Goal: Task Accomplishment & Management: Use online tool/utility

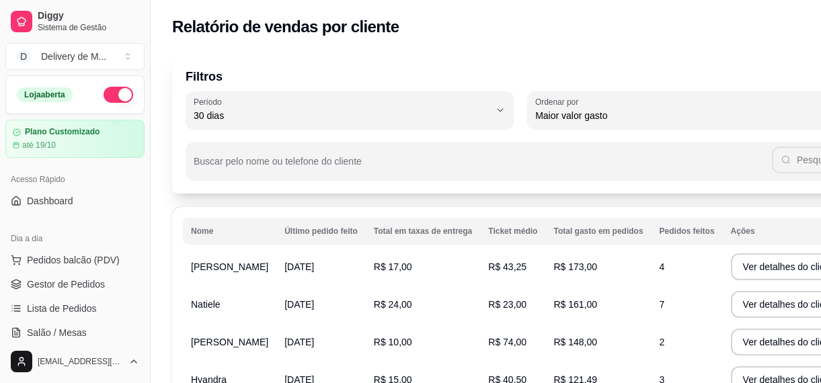
select select "30"
select select "HIGHEST_TOTAL_SPENT_WITH_ORDERS"
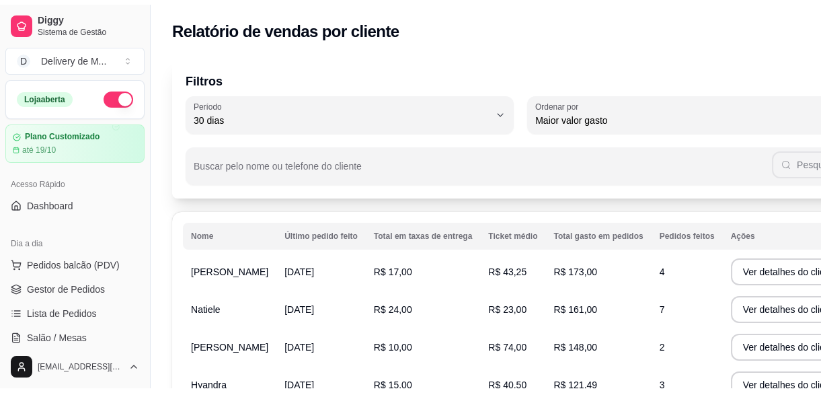
scroll to position [427, 0]
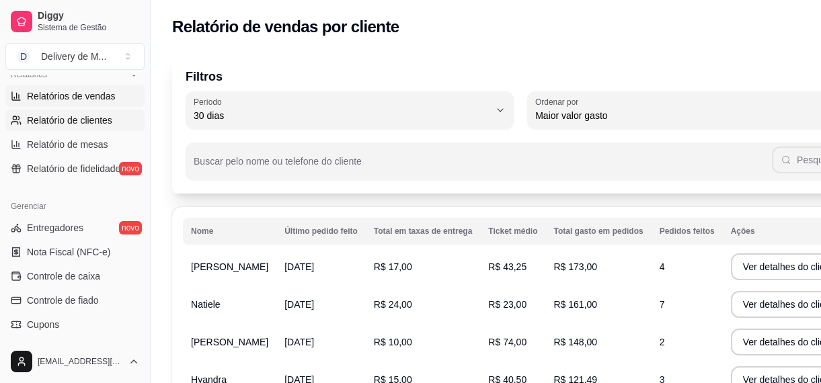
click at [75, 94] on span "Relatórios de vendas" at bounding box center [71, 95] width 89 height 13
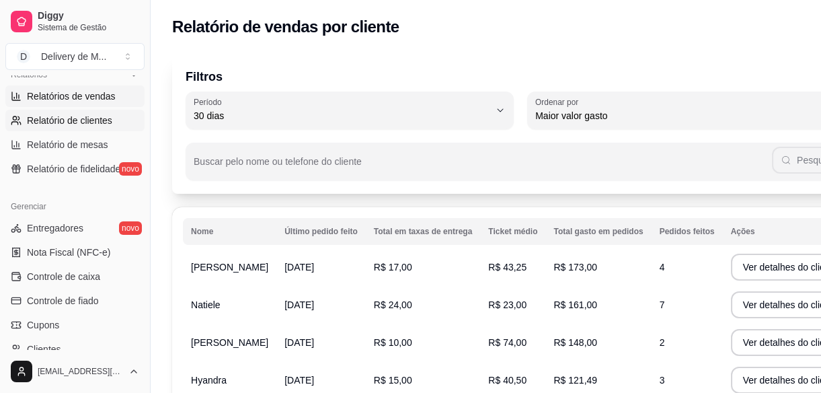
select select "ALL"
select select "0"
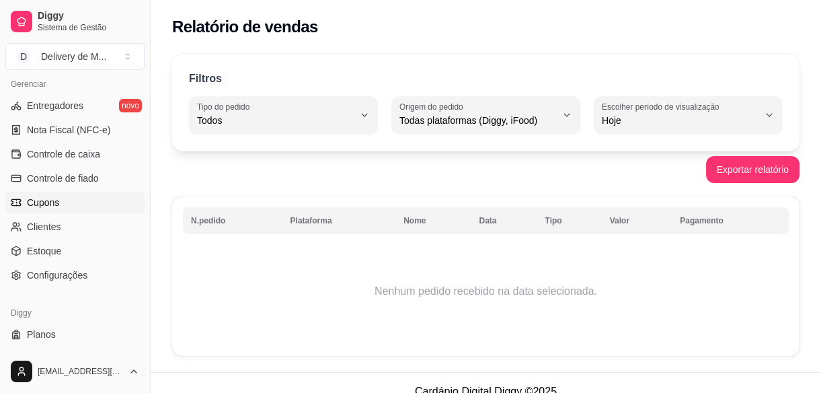
scroll to position [573, 0]
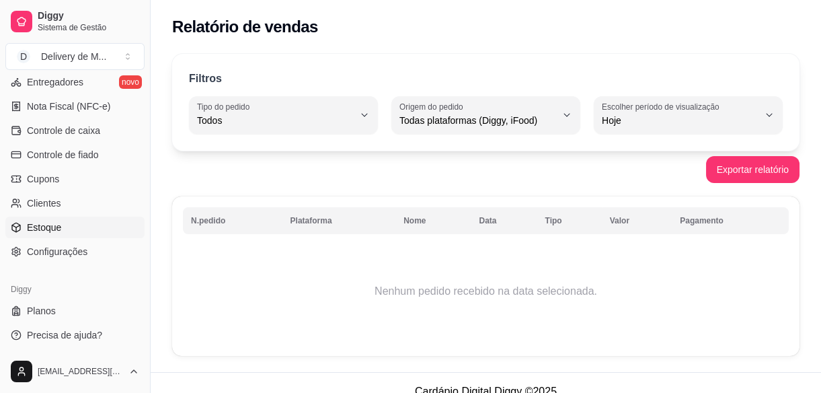
click at [46, 229] on span "Estoque" at bounding box center [44, 226] width 34 height 13
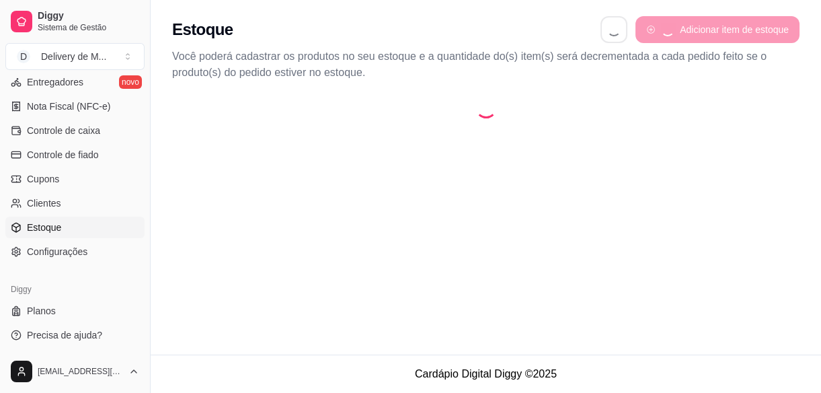
select select "QUANTITY_ORDER"
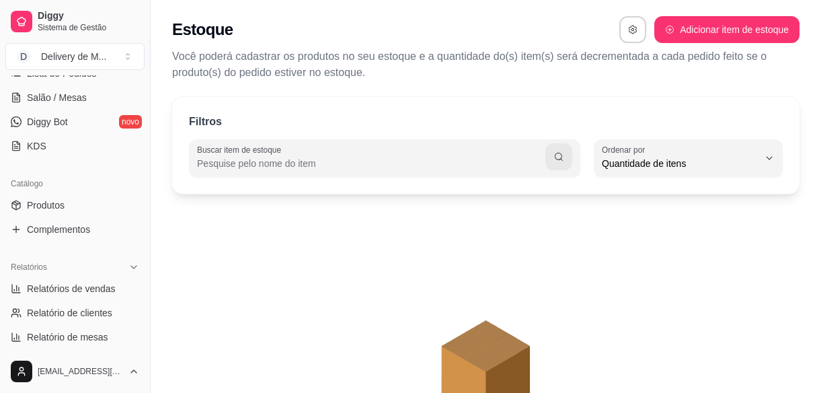
scroll to position [207, 0]
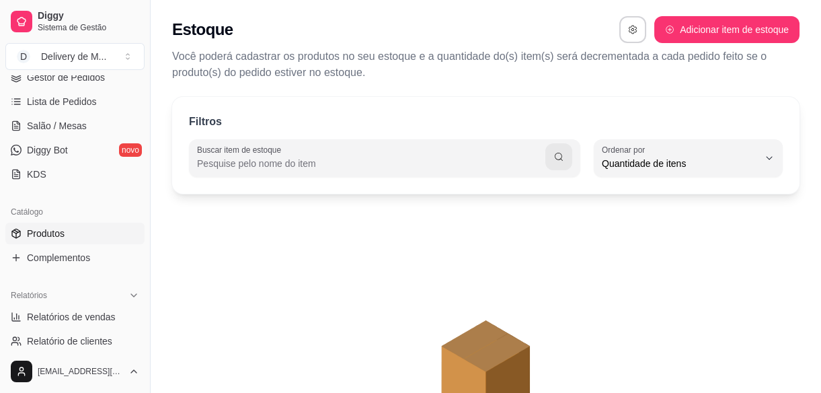
click at [43, 242] on link "Produtos" at bounding box center [74, 233] width 139 height 22
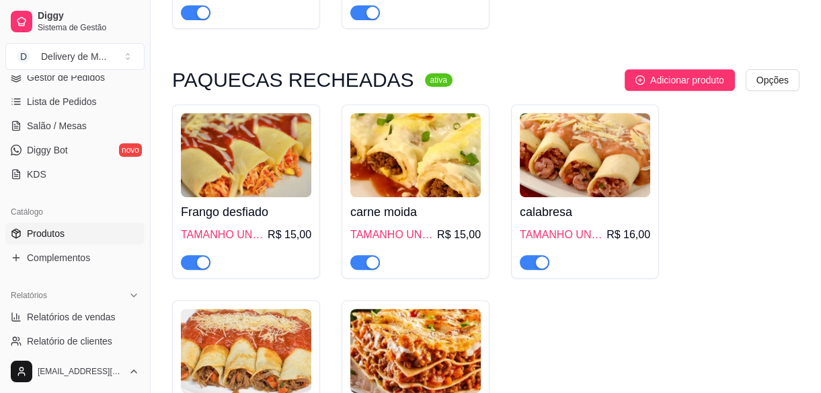
scroll to position [1100, 0]
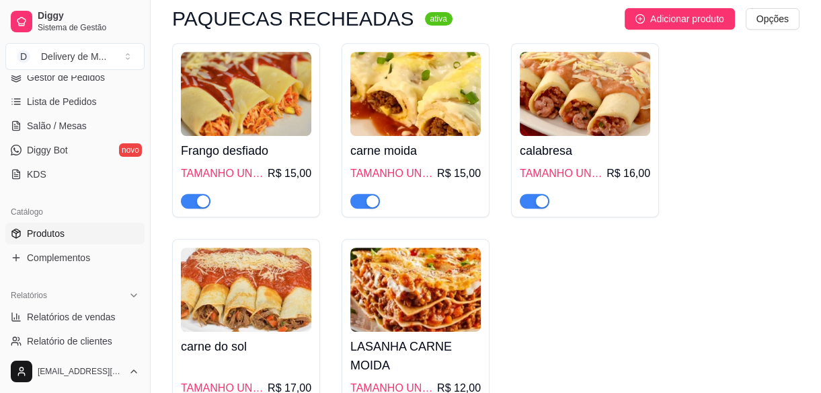
click at [536, 203] on div "button" at bounding box center [542, 201] width 12 height 12
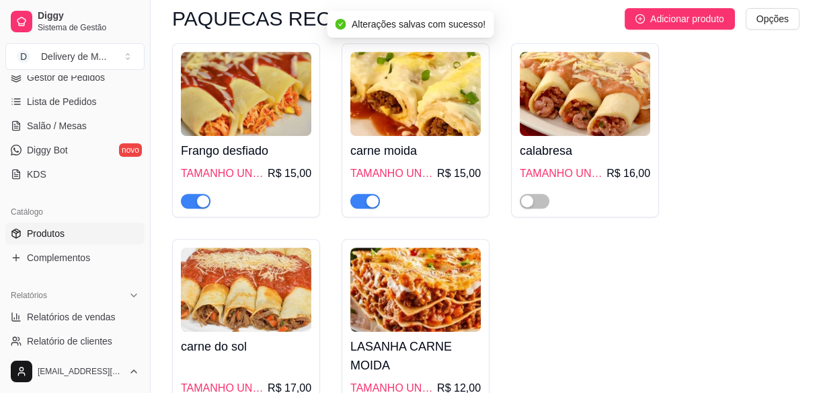
click at [366, 202] on div "button" at bounding box center [372, 201] width 12 height 12
click at [198, 200] on div "button" at bounding box center [203, 201] width 12 height 12
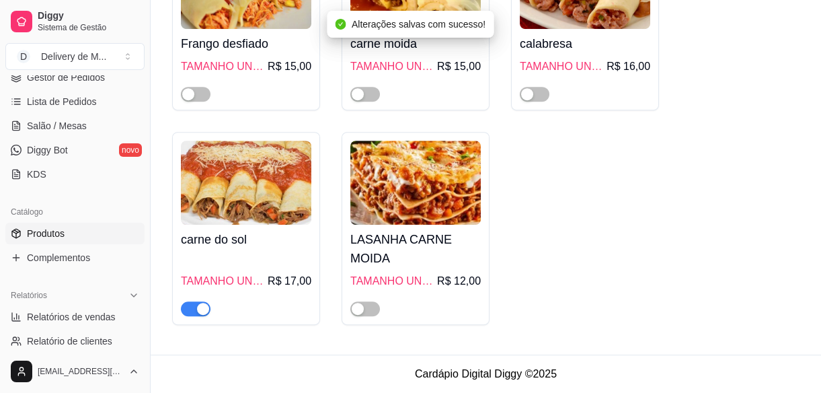
click at [200, 310] on div "button" at bounding box center [203, 308] width 12 height 12
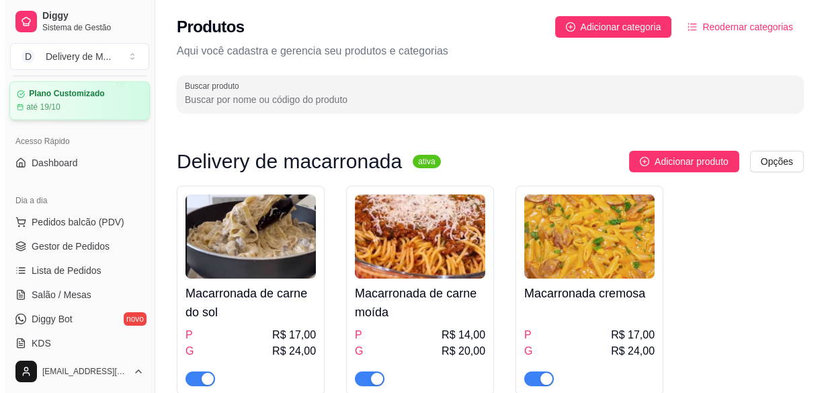
scroll to position [0, 0]
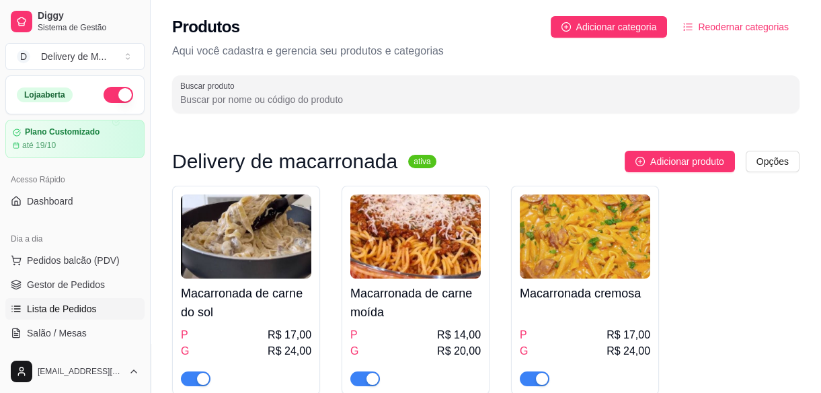
click at [74, 303] on span "Lista de Pedidos" at bounding box center [62, 308] width 70 height 13
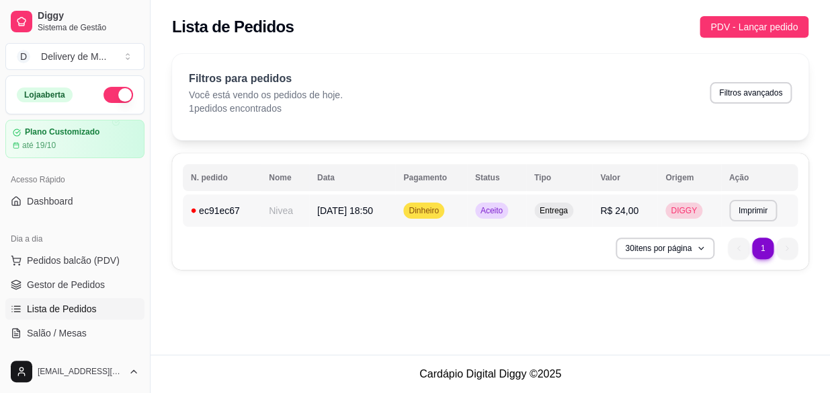
click at [524, 212] on td "Aceito" at bounding box center [496, 210] width 59 height 32
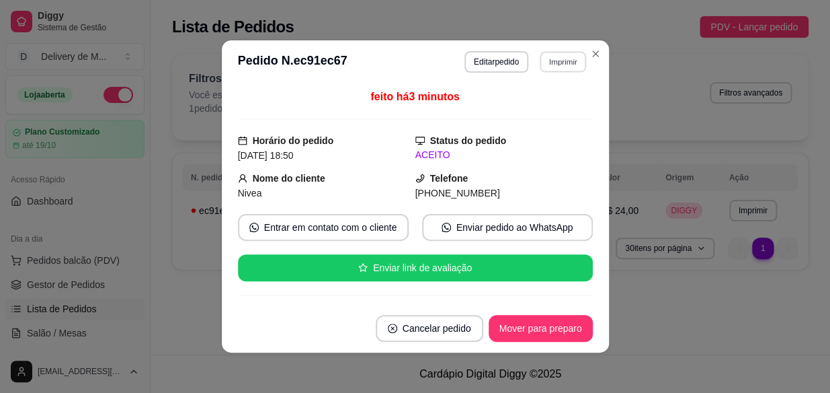
click at [552, 58] on button "Imprimir" at bounding box center [563, 61] width 46 height 21
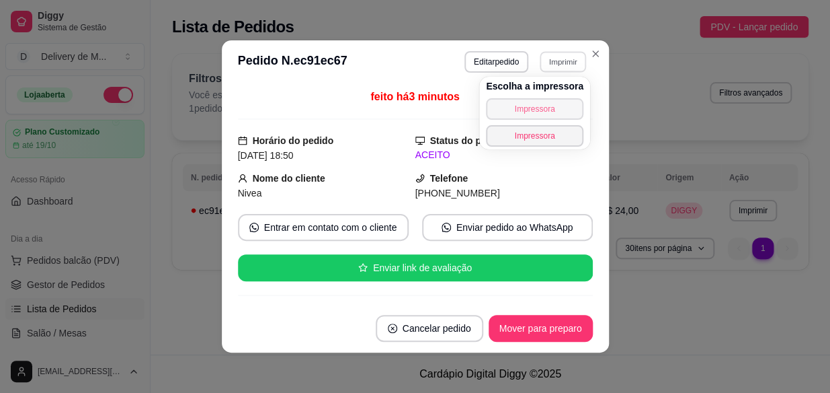
click at [550, 109] on button "Impressora" at bounding box center [534, 109] width 97 height 22
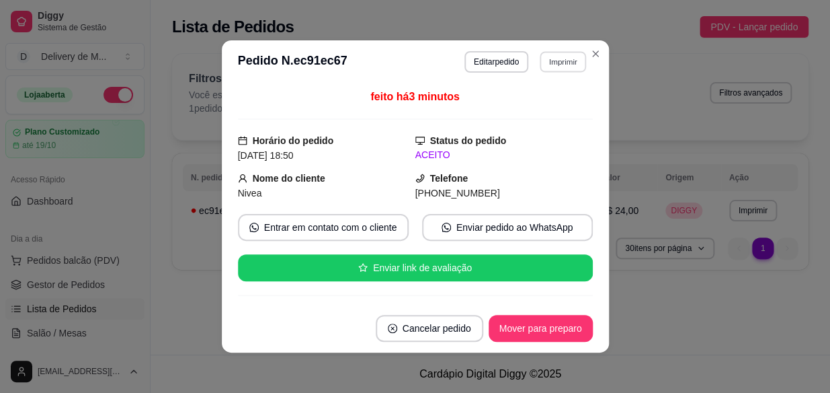
click at [559, 63] on button "Imprimir" at bounding box center [563, 61] width 46 height 21
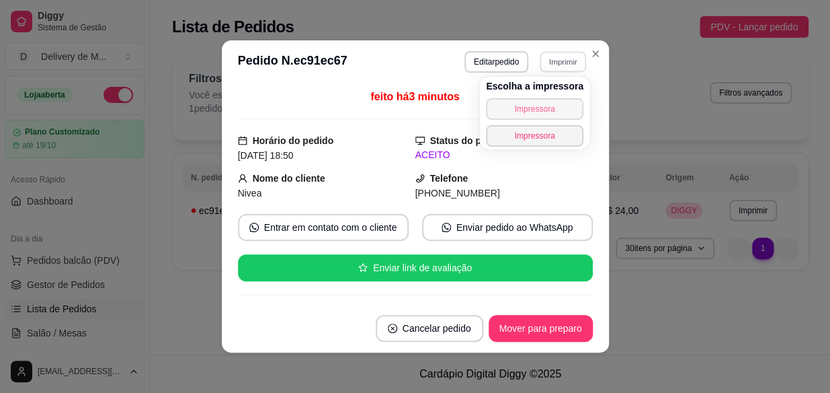
click at [524, 108] on button "Impressora" at bounding box center [534, 109] width 97 height 22
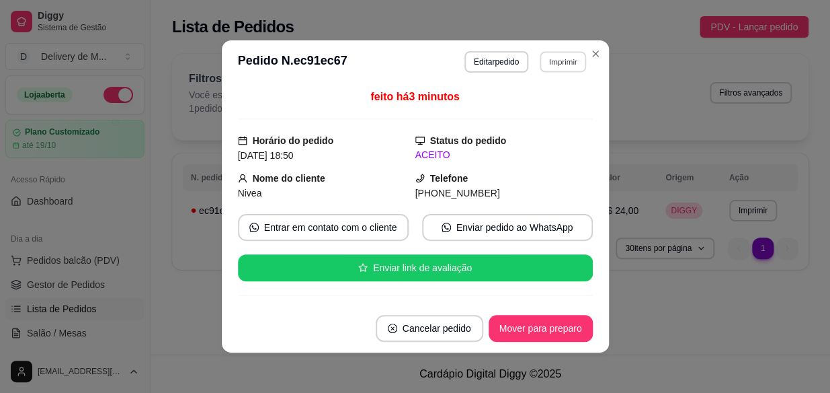
click at [557, 60] on button "Imprimir" at bounding box center [563, 61] width 46 height 21
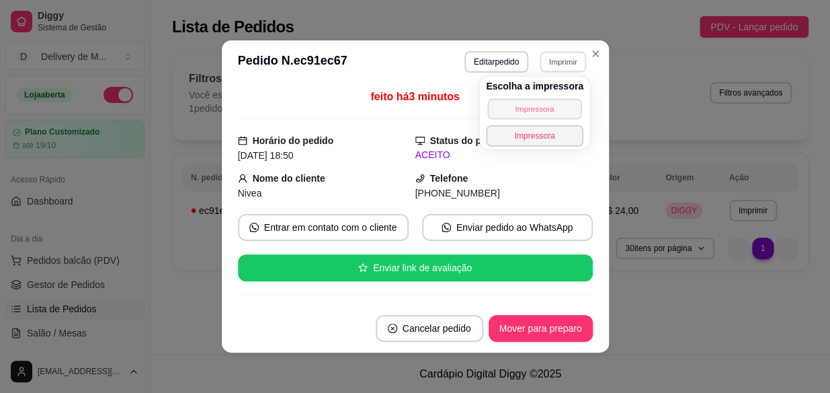
click at [545, 109] on button "Impressora" at bounding box center [534, 108] width 94 height 21
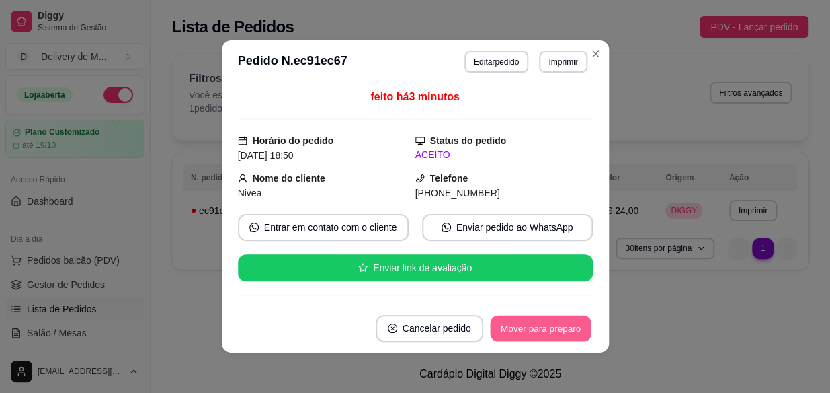
click at [557, 325] on button "Mover para preparo" at bounding box center [540, 328] width 101 height 26
